Goal: Information Seeking & Learning: Learn about a topic

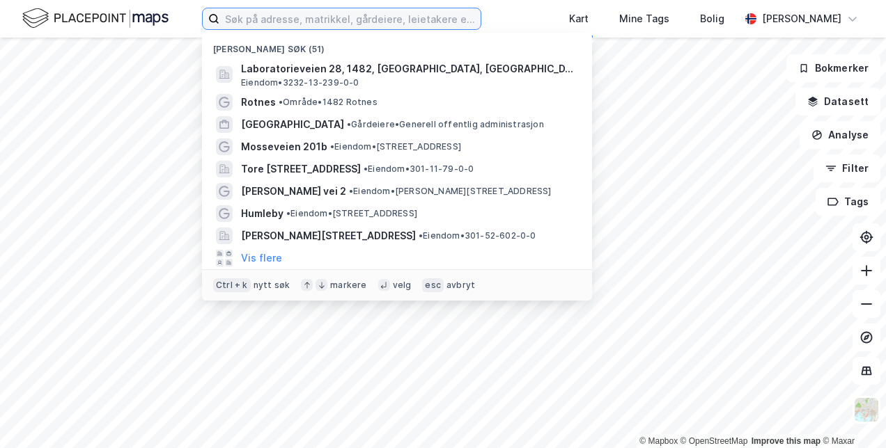
click at [420, 29] on input at bounding box center [349, 18] width 261 height 21
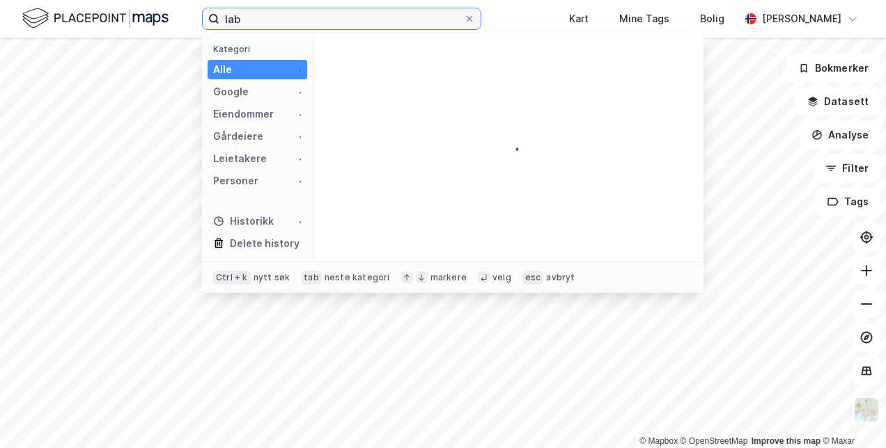
type input "laba"
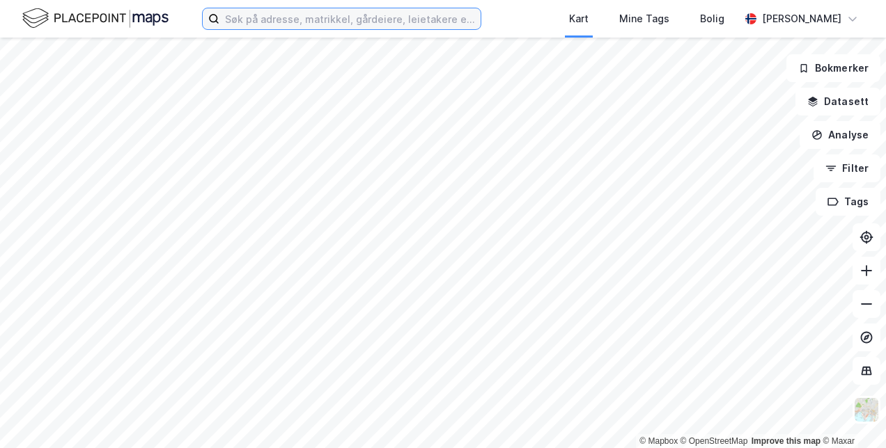
click at [271, 28] on input at bounding box center [349, 18] width 261 height 21
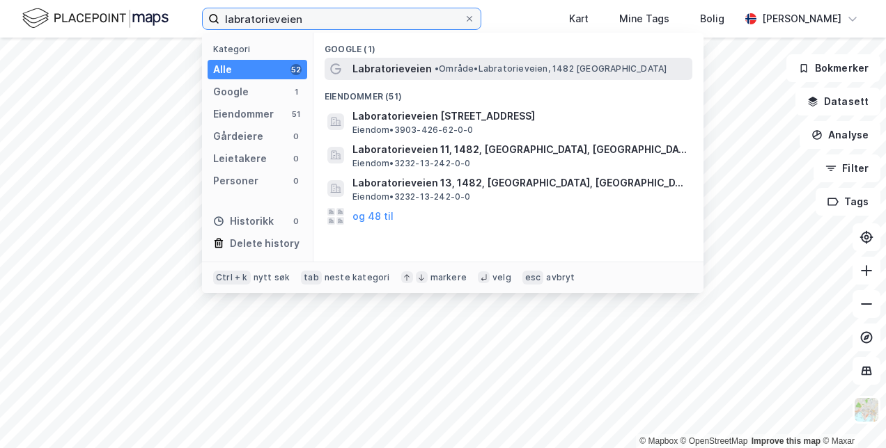
type input "labratorieveien"
click at [381, 74] on span "Labratorieveien" at bounding box center [391, 69] width 79 height 17
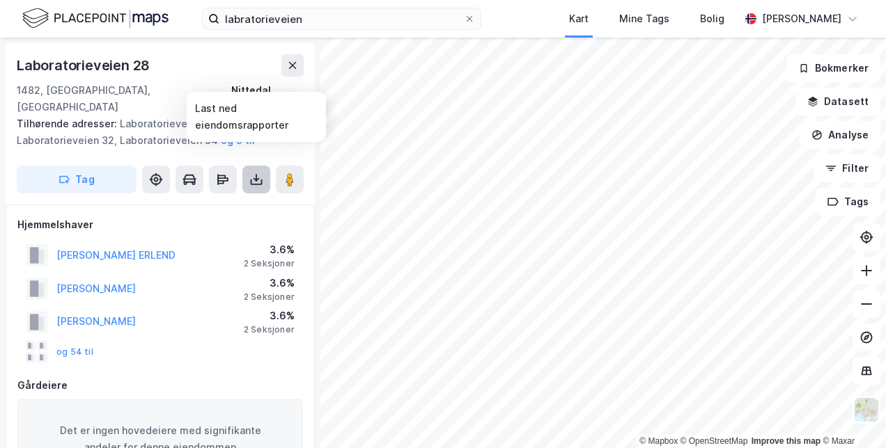
click at [253, 173] on icon at bounding box center [256, 180] width 14 height 14
click at [288, 185] on div "Laboratorieveien [STREET_ADDRESS] Tilhørende adresser: Laboratorieveien 30, [ST…" at bounding box center [160, 124] width 309 height 162
click at [224, 173] on icon at bounding box center [223, 180] width 14 height 14
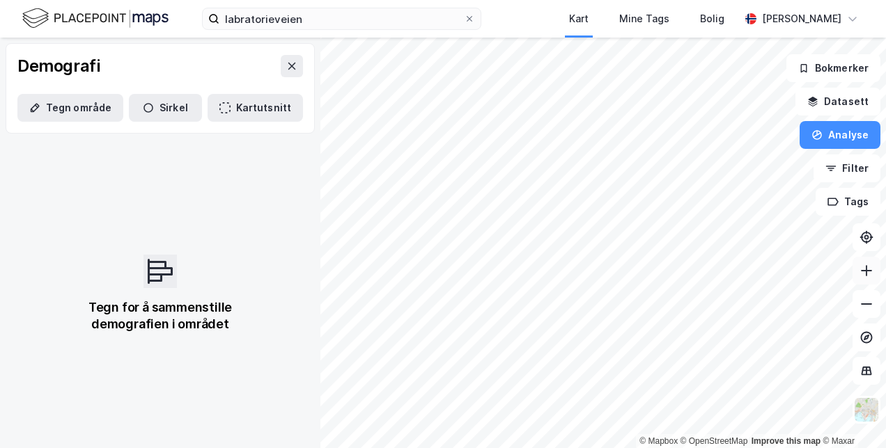
scroll to position [45, 0]
click at [44, 105] on button "Tegn område" at bounding box center [70, 108] width 106 height 28
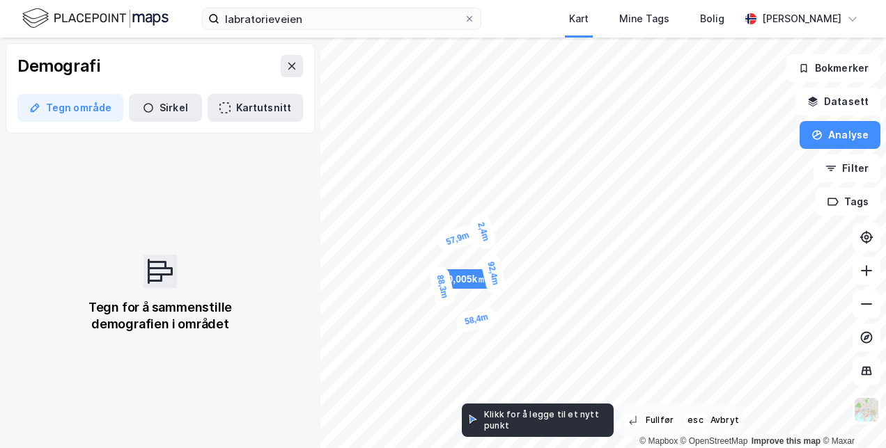
scroll to position [0, 0]
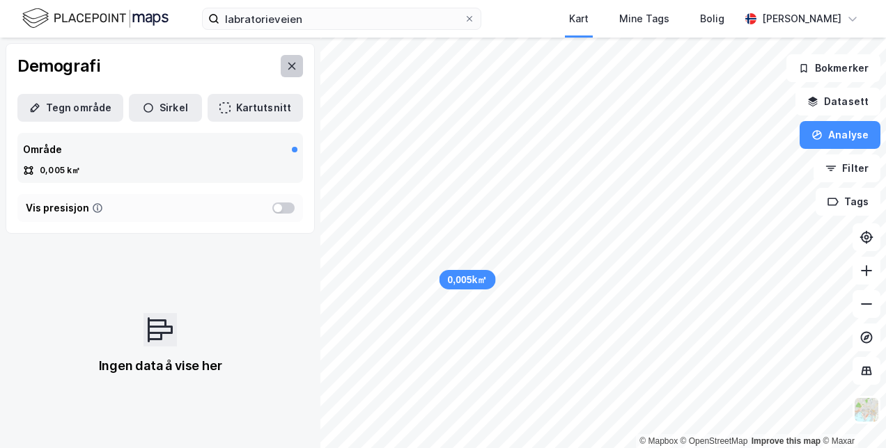
click at [281, 63] on button at bounding box center [292, 66] width 22 height 22
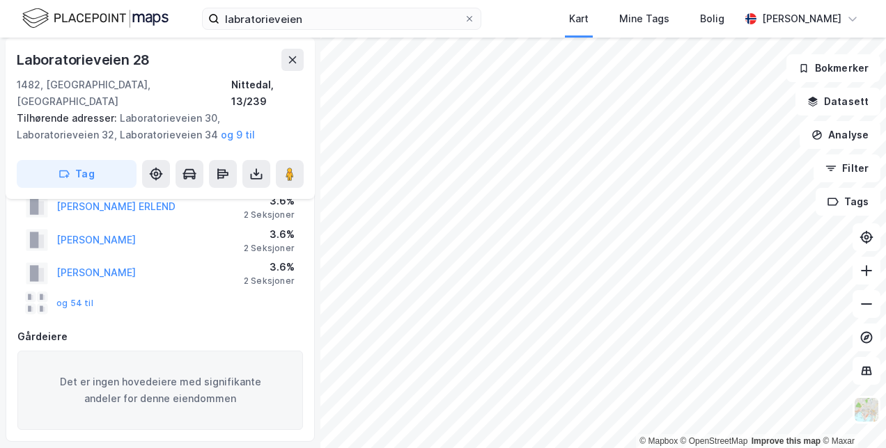
scroll to position [49, 0]
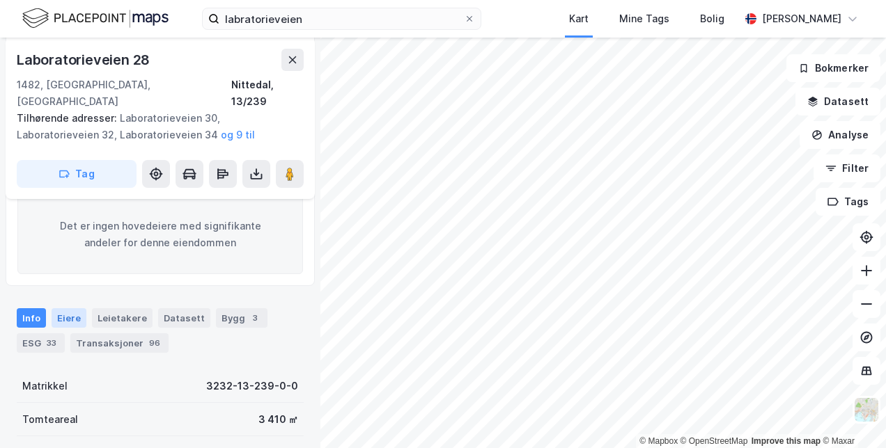
click at [69, 308] on div "Eiere" at bounding box center [69, 317] width 35 height 19
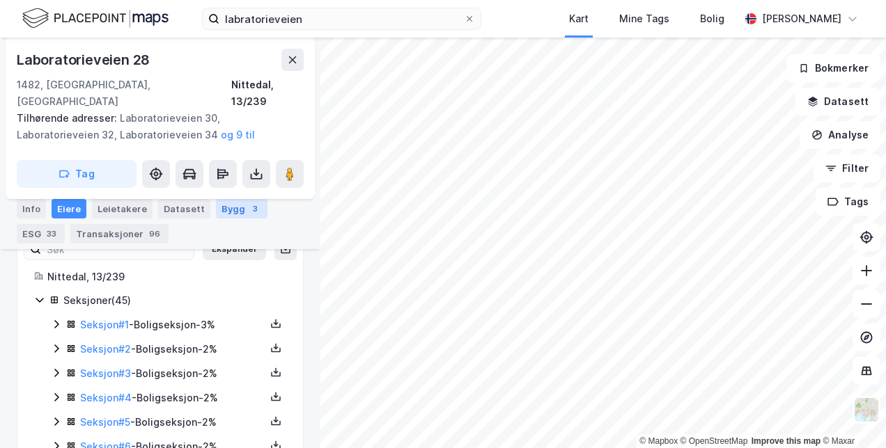
scroll to position [341, 0]
click at [55, 320] on icon at bounding box center [56, 325] width 11 height 11
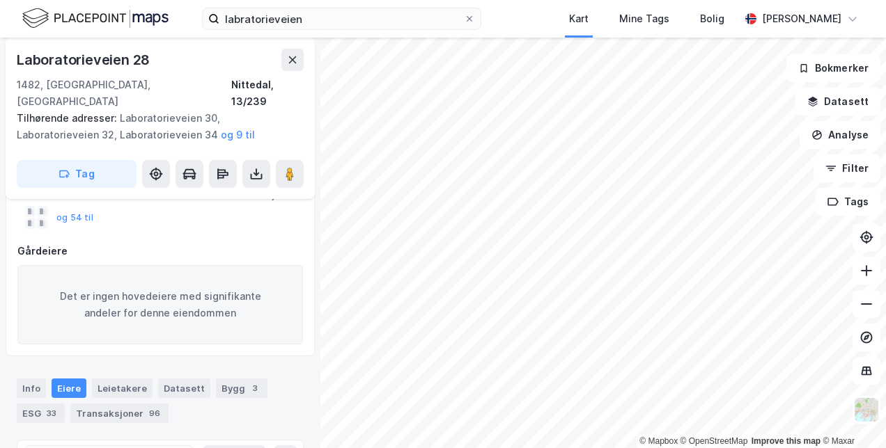
scroll to position [134, 0]
click at [216, 380] on div "Bygg 3" at bounding box center [242, 389] width 52 height 19
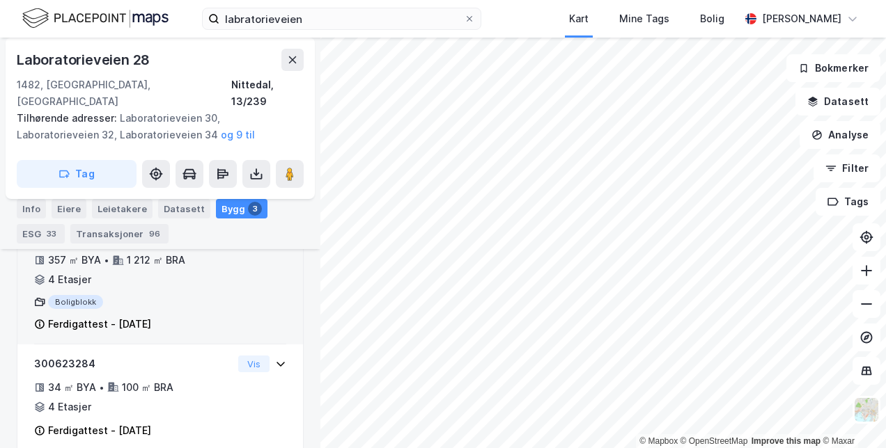
scroll to position [577, 0]
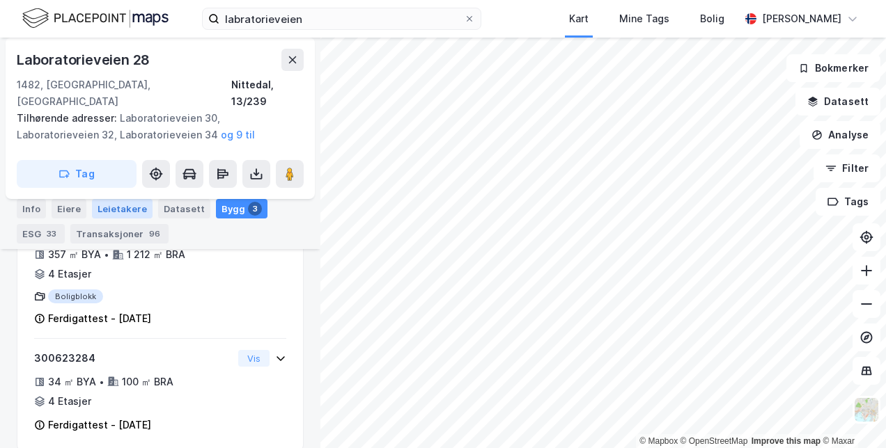
click at [112, 203] on div "Leietakere" at bounding box center [122, 208] width 61 height 19
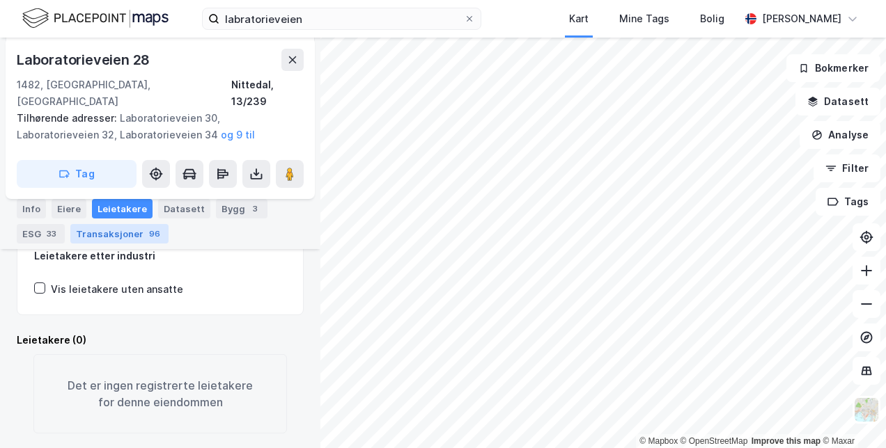
click at [120, 226] on div "Transaksjoner 96" at bounding box center [119, 233] width 98 height 19
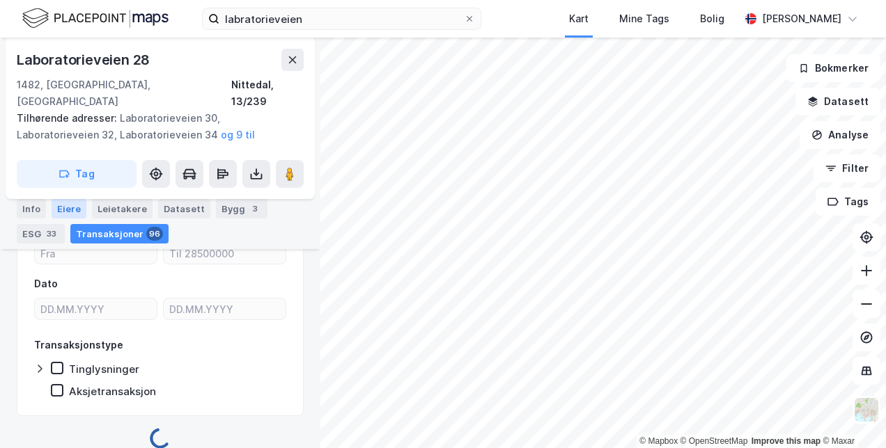
scroll to position [577, 0]
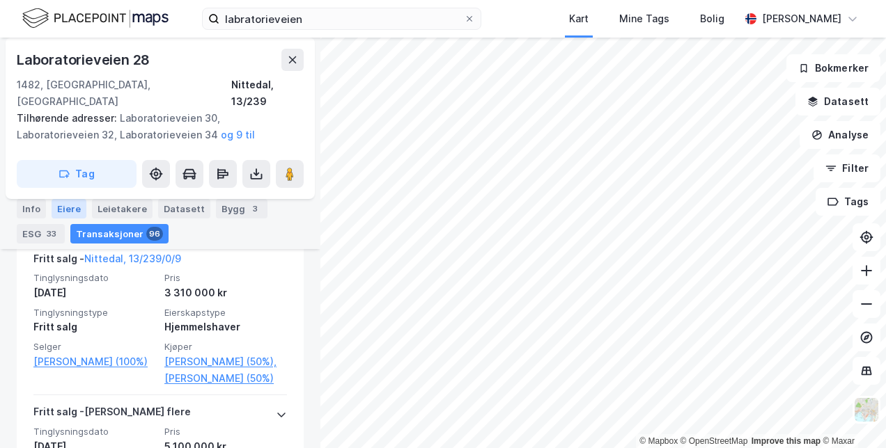
click at [68, 210] on div "Eiere" at bounding box center [69, 208] width 35 height 19
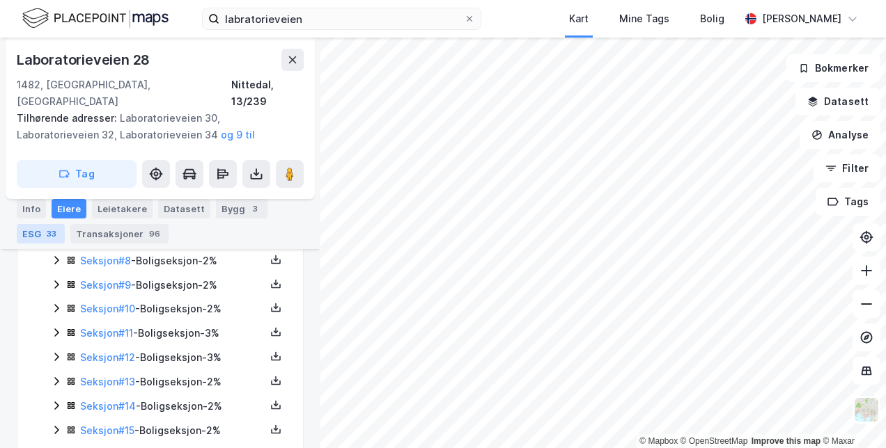
click at [45, 234] on div "33" at bounding box center [51, 234] width 15 height 14
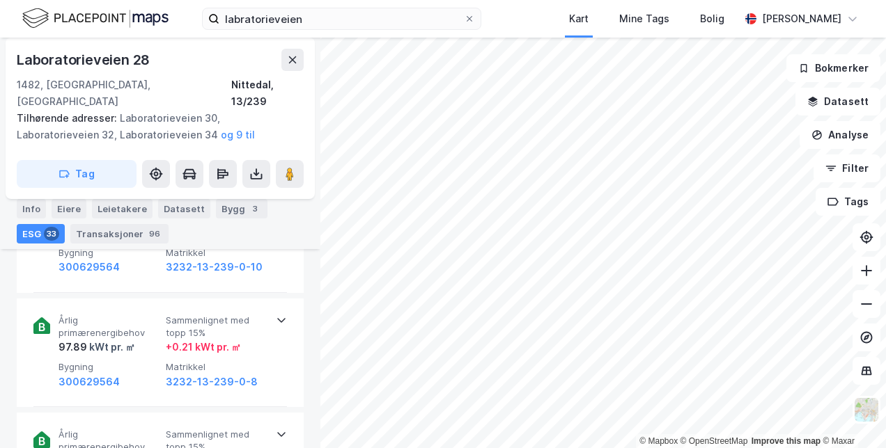
scroll to position [957, 0]
